Goal: Find specific page/section: Find specific page/section

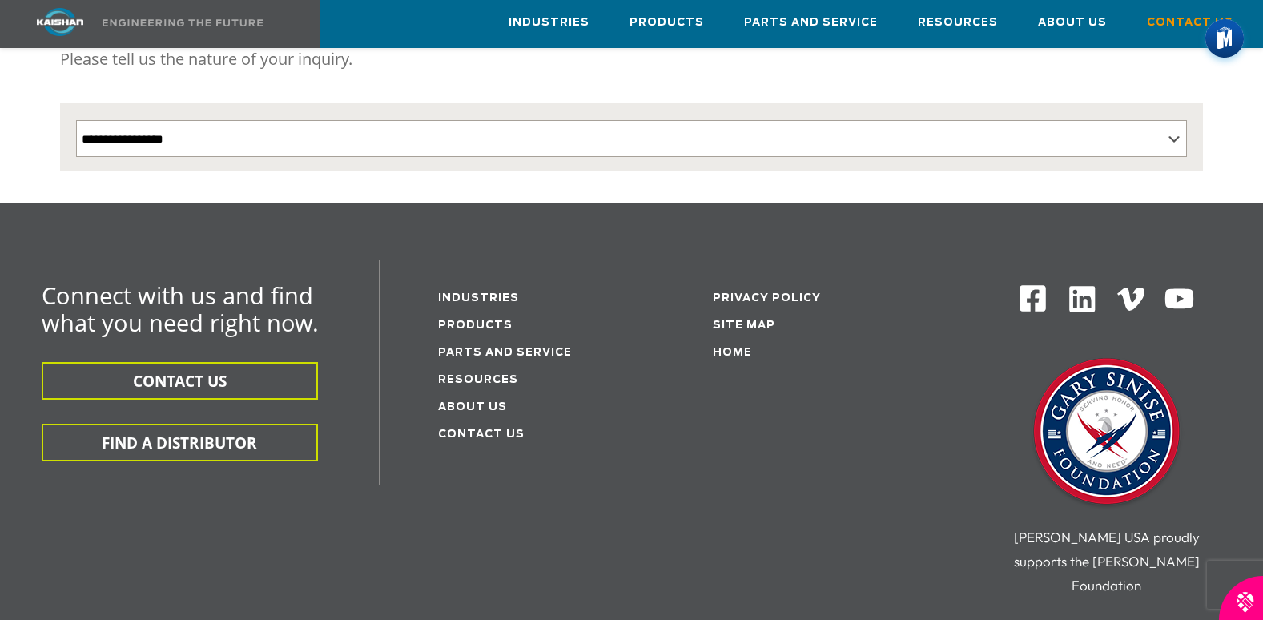
scroll to position [348, 0]
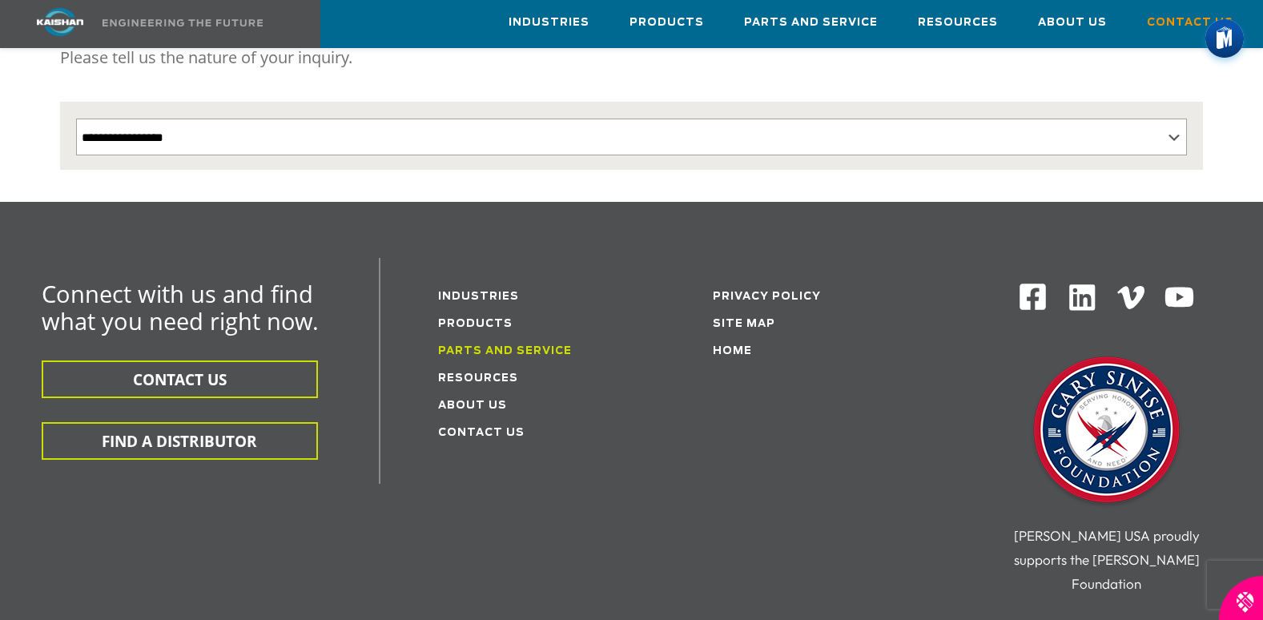
click at [536, 346] on link "Parts and service" at bounding box center [505, 351] width 134 height 10
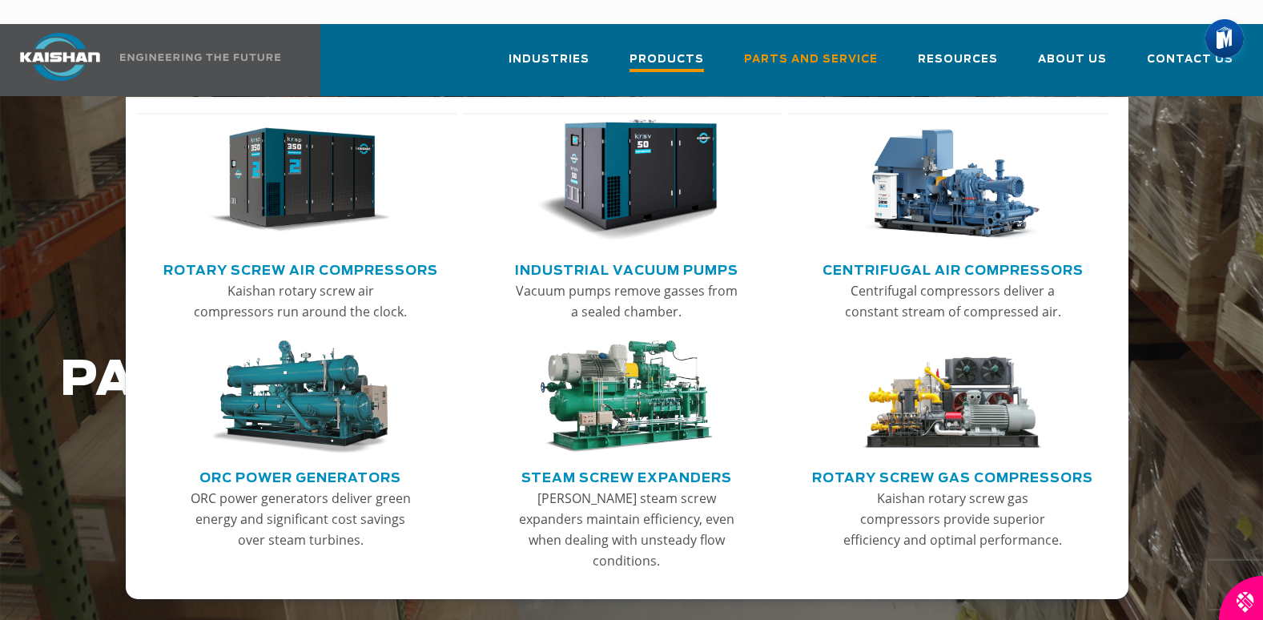
click at [704, 50] on span "Products" at bounding box center [667, 61] width 74 height 22
